Goal: Information Seeking & Learning: Get advice/opinions

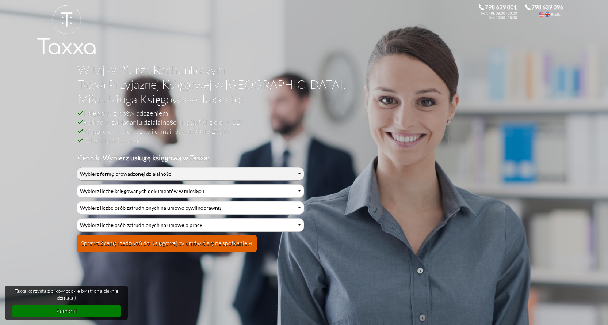
select select "2"
click at [77, 167] on select "Wybierz formę prowadzonej działalności Działalność jednoosobowa Działalność jed…" at bounding box center [190, 174] width 227 height 14
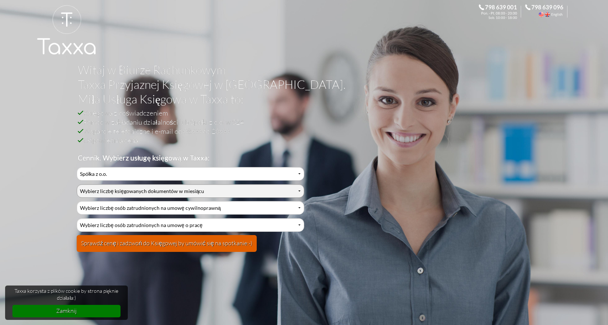
click at [122, 187] on select "Wybierz liczbę księgowanych dokumentów w miesiącu 0-1 2-3 4-5 6-10 11-20 21-30 …" at bounding box center [190, 191] width 227 height 14
select select "4"
click at [77, 184] on select "Wybierz liczbę księgowanych dokumentów w miesiącu 0-1 2-3 4-5 6-10 11-20 21-30 …" at bounding box center [190, 191] width 227 height 14
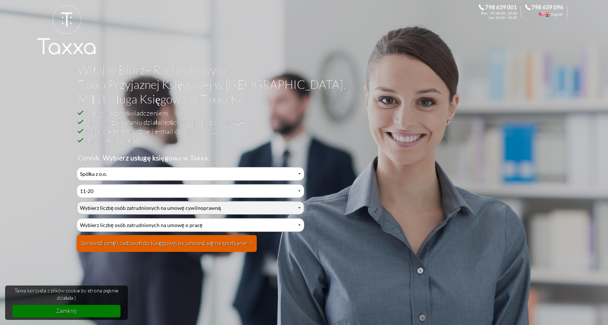
click at [114, 206] on select "Wybierz liczbę osób zatrudnionych na umowę cywilnoprawną 0 1 2 3 4 5 6 7 8 9 10…" at bounding box center [190, 208] width 227 height 14
select select "2"
click at [77, 201] on select "Wybierz liczbę osób zatrudnionych na umowę cywilnoprawną 0 1 2 3 4 5 6 7 8 9 10…" at bounding box center [190, 208] width 227 height 14
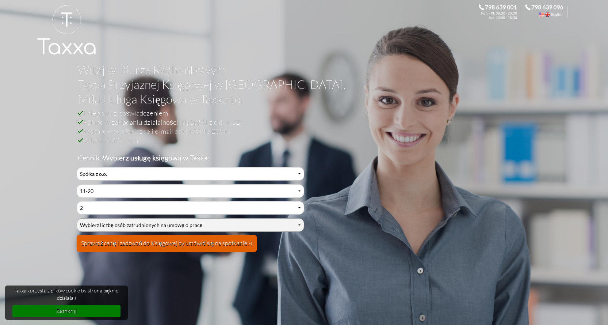
click at [118, 229] on select "Wybierz liczbę osób zatrudnionych na umowę o pracę 0 1 2 3 4 5 6 7 8 9 10 11 12…" at bounding box center [190, 225] width 227 height 14
select select "1"
click at [77, 218] on select "Wybierz liczbę osób zatrudnionych na umowę o pracę 0 1 2 3 4 5 6 7 8 9 10 11 12…" at bounding box center [190, 225] width 227 height 14
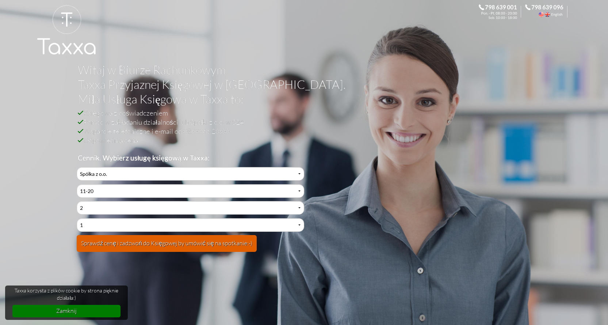
click at [165, 240] on button "Sprawdź cenę i zadzwoń do Księgowej by umówić się na spotkanie:-)" at bounding box center [167, 243] width 180 height 17
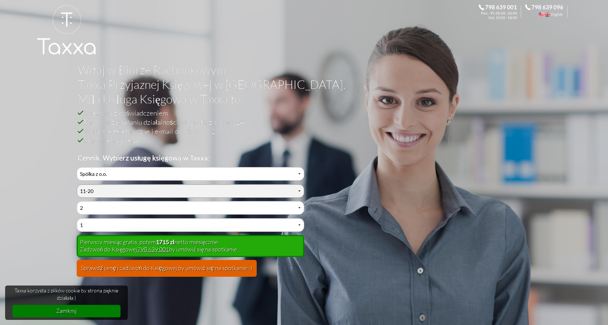
click at [101, 191] on select "Wybierz liczbę księgowanych dokumentów w miesiącu 0-1 2-3 4-5 6-10 11-20 21-30 …" at bounding box center [190, 191] width 227 height 14
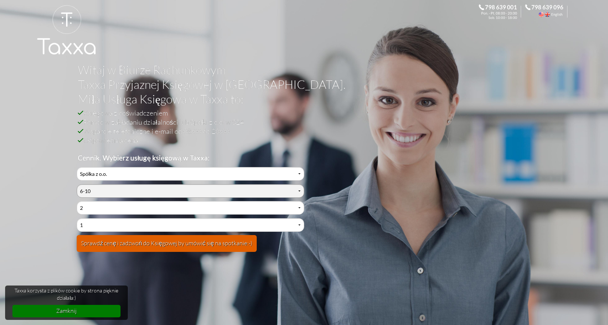
click at [77, 184] on select "Wybierz liczbę księgowanych dokumentów w miesiącu 0-1 2-3 4-5 6-10 11-20 21-30 …" at bounding box center [190, 191] width 227 height 14
click at [124, 243] on button "Sprawdź cenę i zadzwoń do Księgowej by umówić się na spotkanie:-)" at bounding box center [167, 243] width 180 height 17
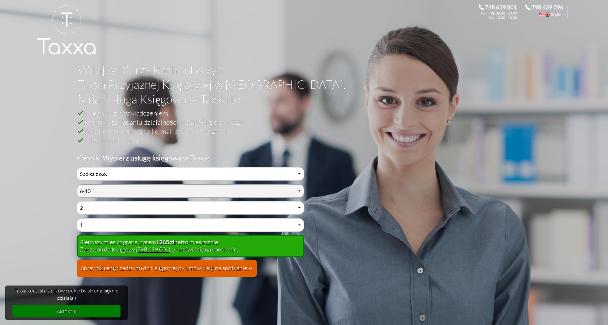
click at [100, 187] on select "Wybierz liczbę księgowanych dokumentów w miesiącu 0-1 2-3 4-5 6-10 11-20 21-30 …" at bounding box center [190, 191] width 227 height 14
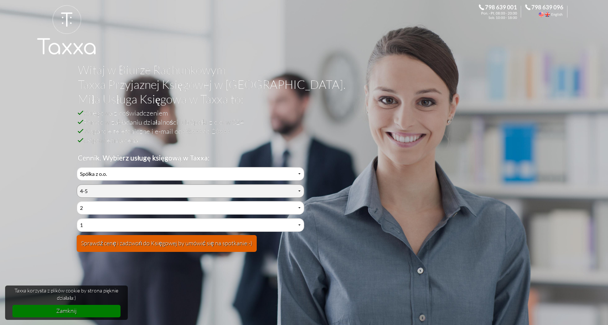
click at [77, 184] on select "Wybierz liczbę księgowanych dokumentów w miesiącu 0-1 2-3 4-5 6-10 11-20 21-30 …" at bounding box center [190, 191] width 227 height 14
click at [154, 242] on button "Sprawdź cenę i zadzwoń do Księgowej by umówić się na spotkanie:-)" at bounding box center [167, 243] width 180 height 17
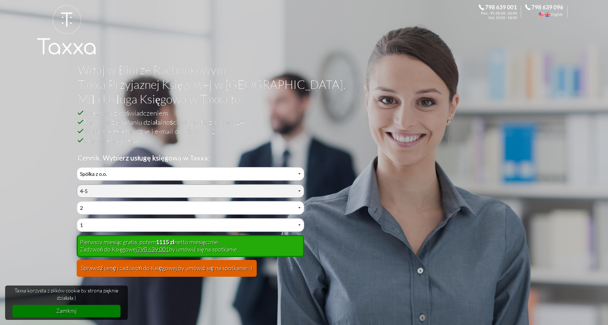
click at [121, 187] on select "Wybierz liczbę księgowanych dokumentów w miesiącu 0-1 2-3 4-5 6-10 11-20 21-30 …" at bounding box center [190, 191] width 227 height 14
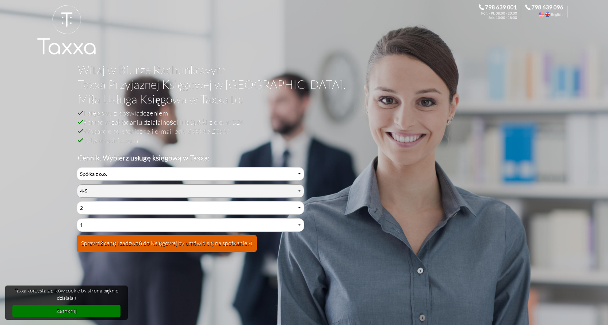
click at [77, 184] on select "Wybierz liczbę księgowanych dokumentów w miesiącu 0-1 2-3 4-5 6-10 11-20 21-30 …" at bounding box center [190, 191] width 227 height 14
click at [147, 248] on button "Sprawdź cenę i zadzwoń do Księgowej by umówić się na spotkanie:-)" at bounding box center [167, 243] width 180 height 17
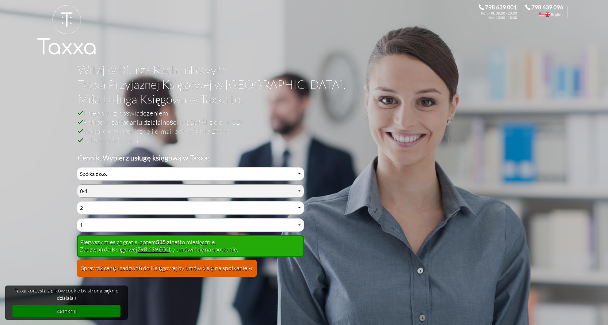
click at [115, 190] on select "Wybierz liczbę księgowanych dokumentów w miesiącu 0-1 2-3 4-5 6-10 11-20 21-30 …" at bounding box center [190, 191] width 227 height 14
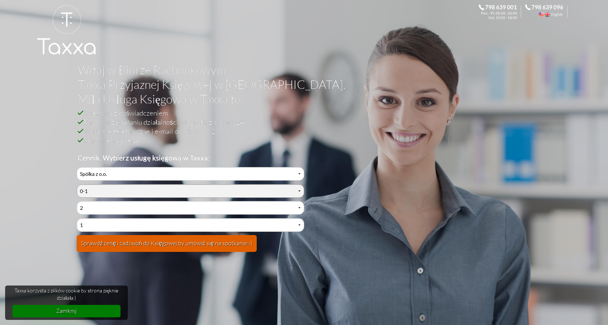
select select "1"
click at [77, 184] on select "Wybierz liczbę księgowanych dokumentów w miesiącu 0-1 2-3 4-5 6-10 11-20 21-30 …" at bounding box center [190, 191] width 227 height 14
click at [146, 244] on button "Sprawdź cenę i zadzwoń do Księgowej by umówić się na spotkanie:-)" at bounding box center [167, 243] width 180 height 17
